Goal: Task Accomplishment & Management: Use online tool/utility

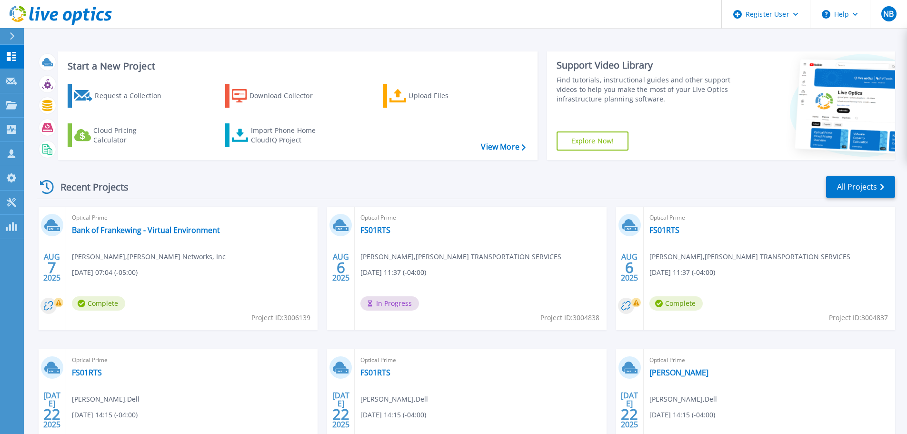
click at [456, 166] on div "Start a New Project Request a Collection Download Collector Upload Files Cloud …" at bounding box center [466, 106] width 858 height 124
